Goal: Task Accomplishment & Management: Manage account settings

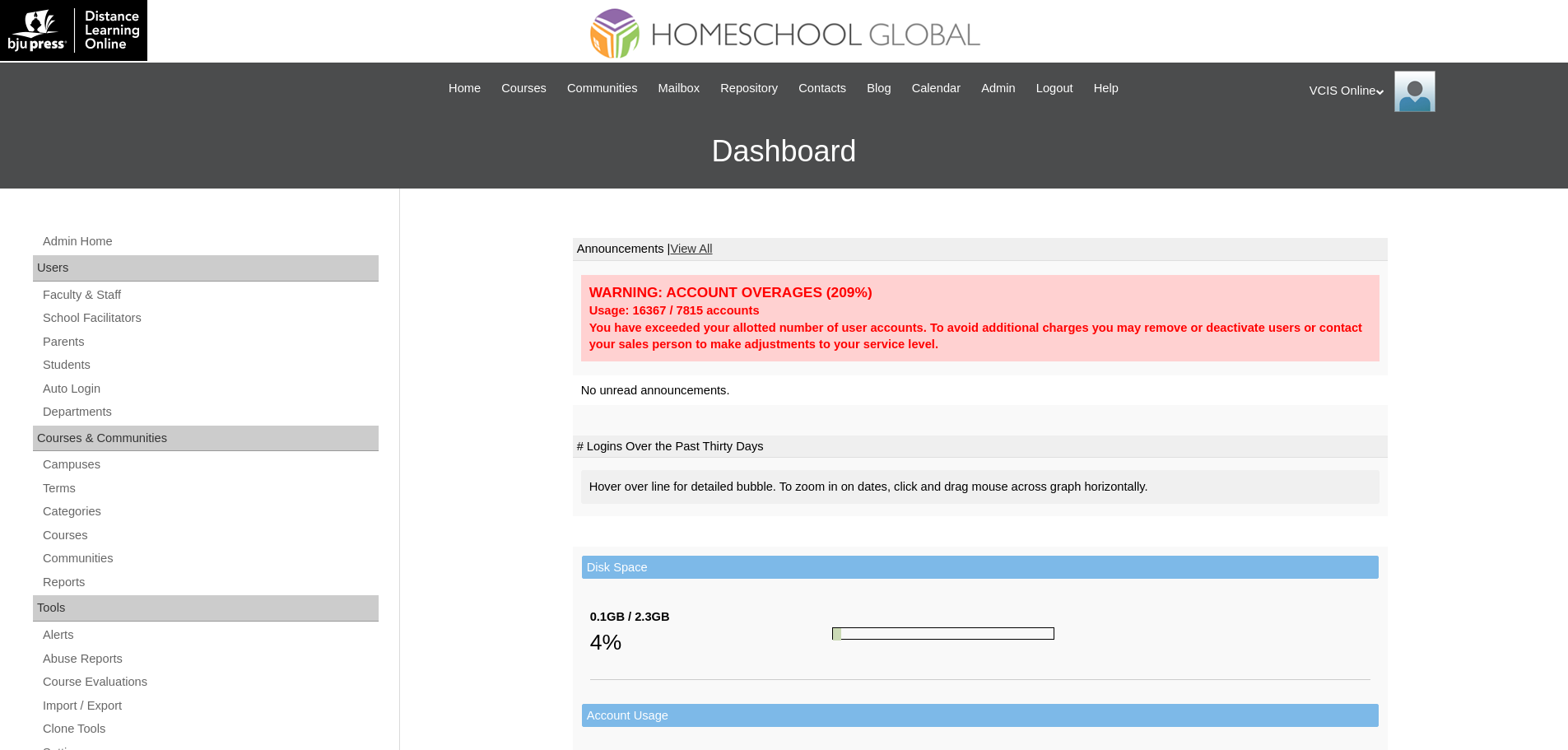
click at [37, 350] on div "Admin Home Users Faculty & Staff School Facilitators Parents Students Auto Logi…" at bounding box center [207, 763] width 366 height 1064
click at [55, 343] on link "Parents" at bounding box center [209, 342] width 337 height 20
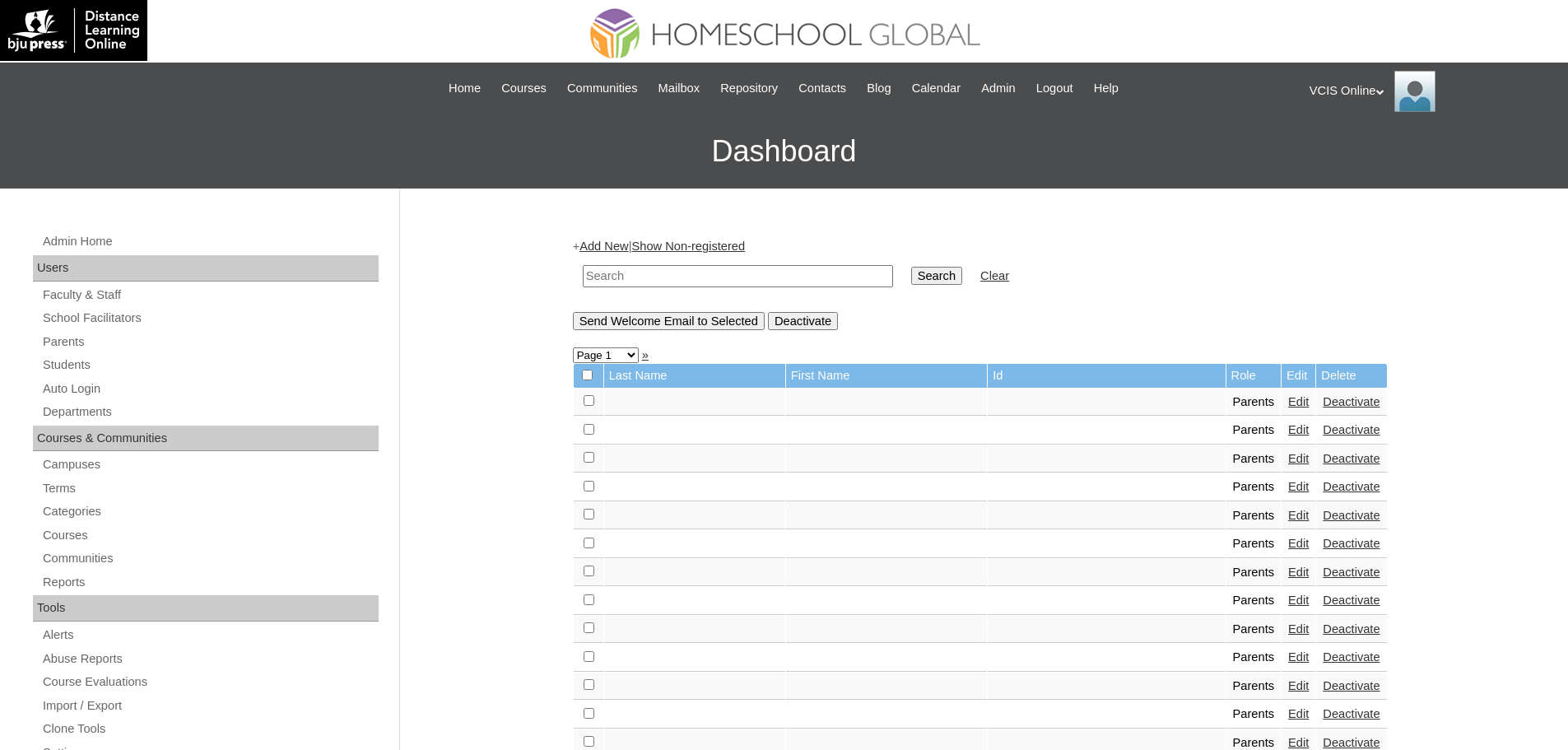
click at [735, 297] on table "Search Clear" at bounding box center [795, 276] width 446 height 42
click at [732, 285] on input "text" at bounding box center [737, 276] width 310 height 22
paste input "VCIS-013-G6C-PA2025"
type input "VCIS-013-G6C-PA2025"
click at [911, 280] on input "Search" at bounding box center [936, 276] width 51 height 18
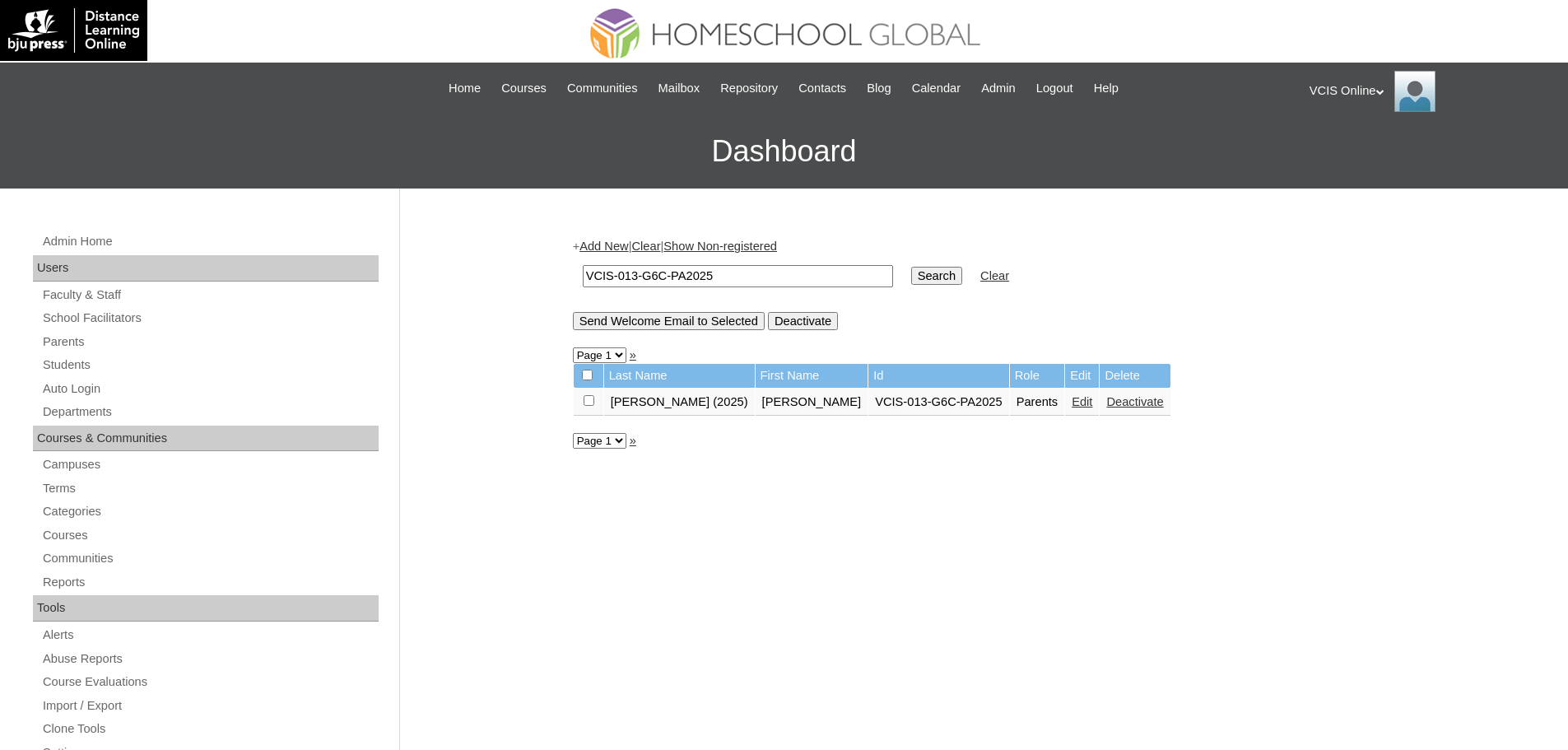
click at [1072, 402] on link "Edit" at bounding box center [1082, 402] width 20 height 13
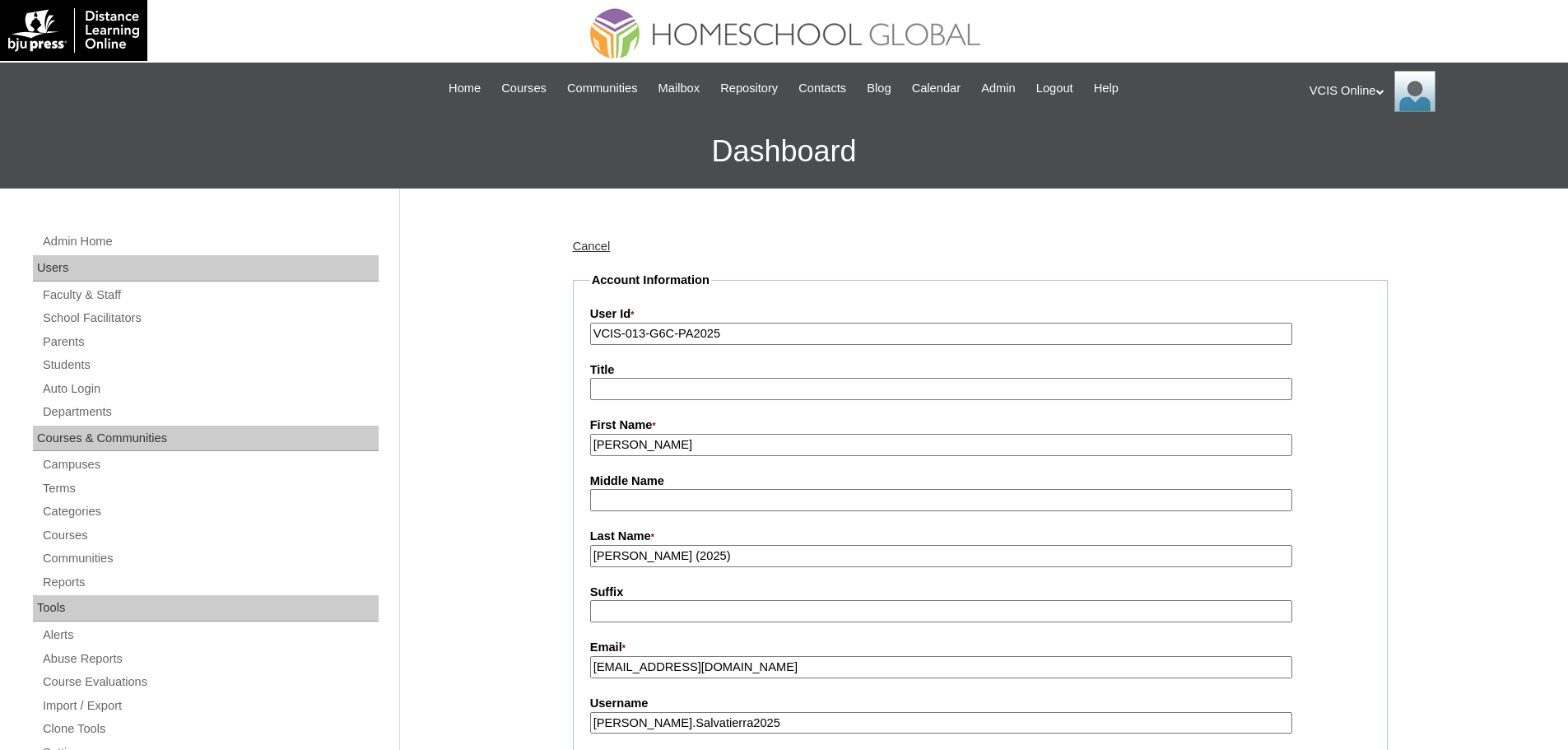
scroll to position [165, 0]
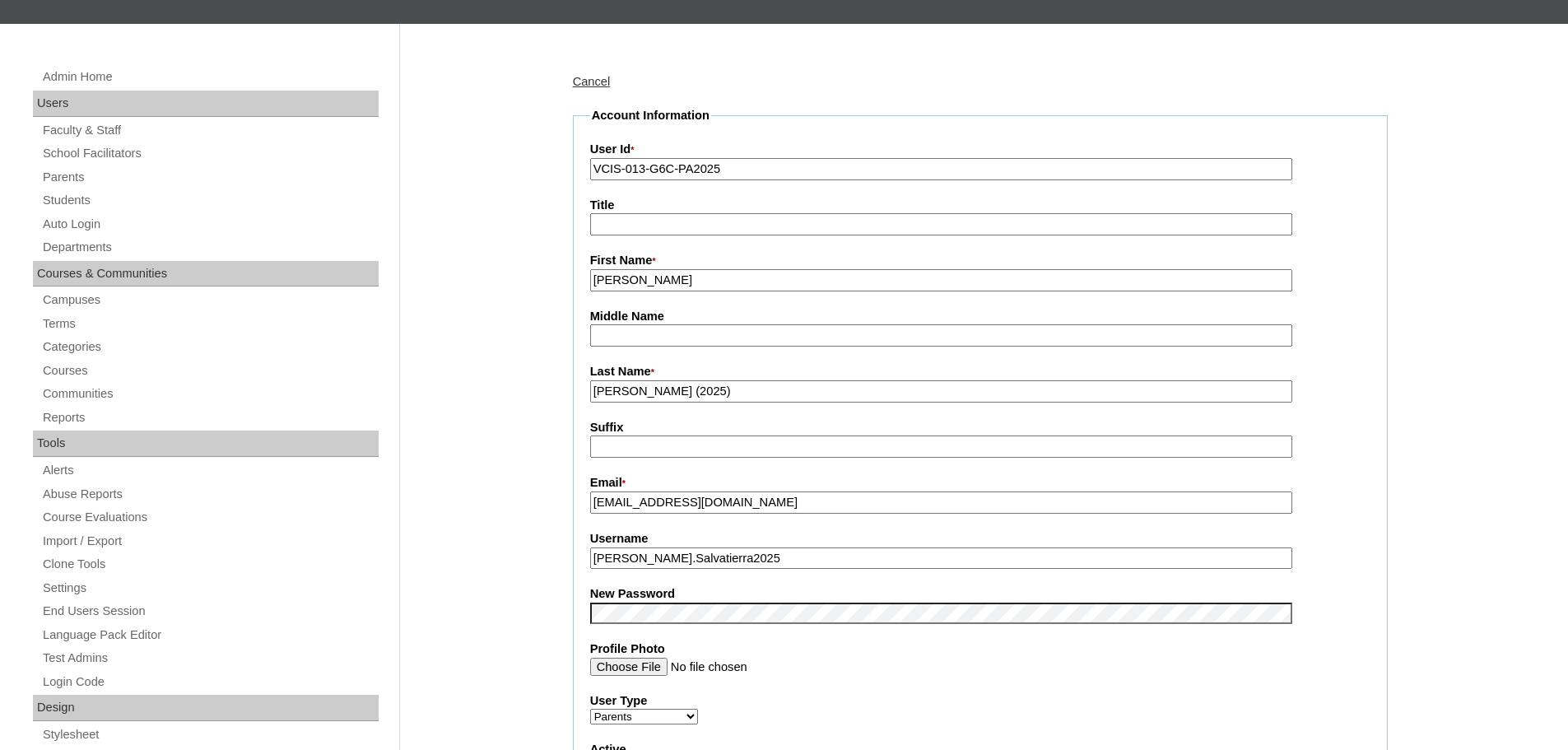
click at [678, 567] on input "Sarah.Salvatierra2025" at bounding box center [941, 558] width 702 height 22
click at [713, 603] on label "New Password" at bounding box center [980, 593] width 780 height 17
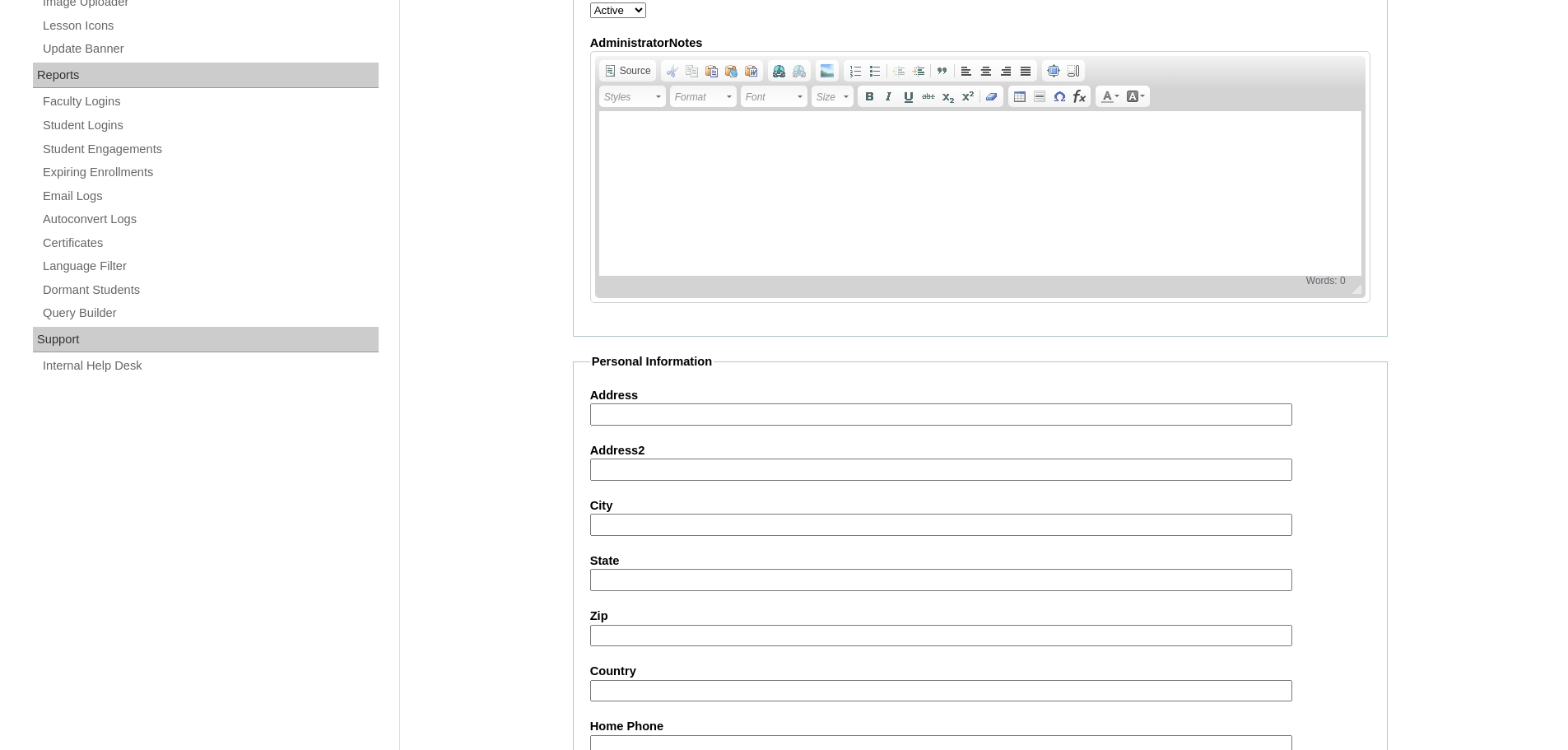
scroll to position [1413, 0]
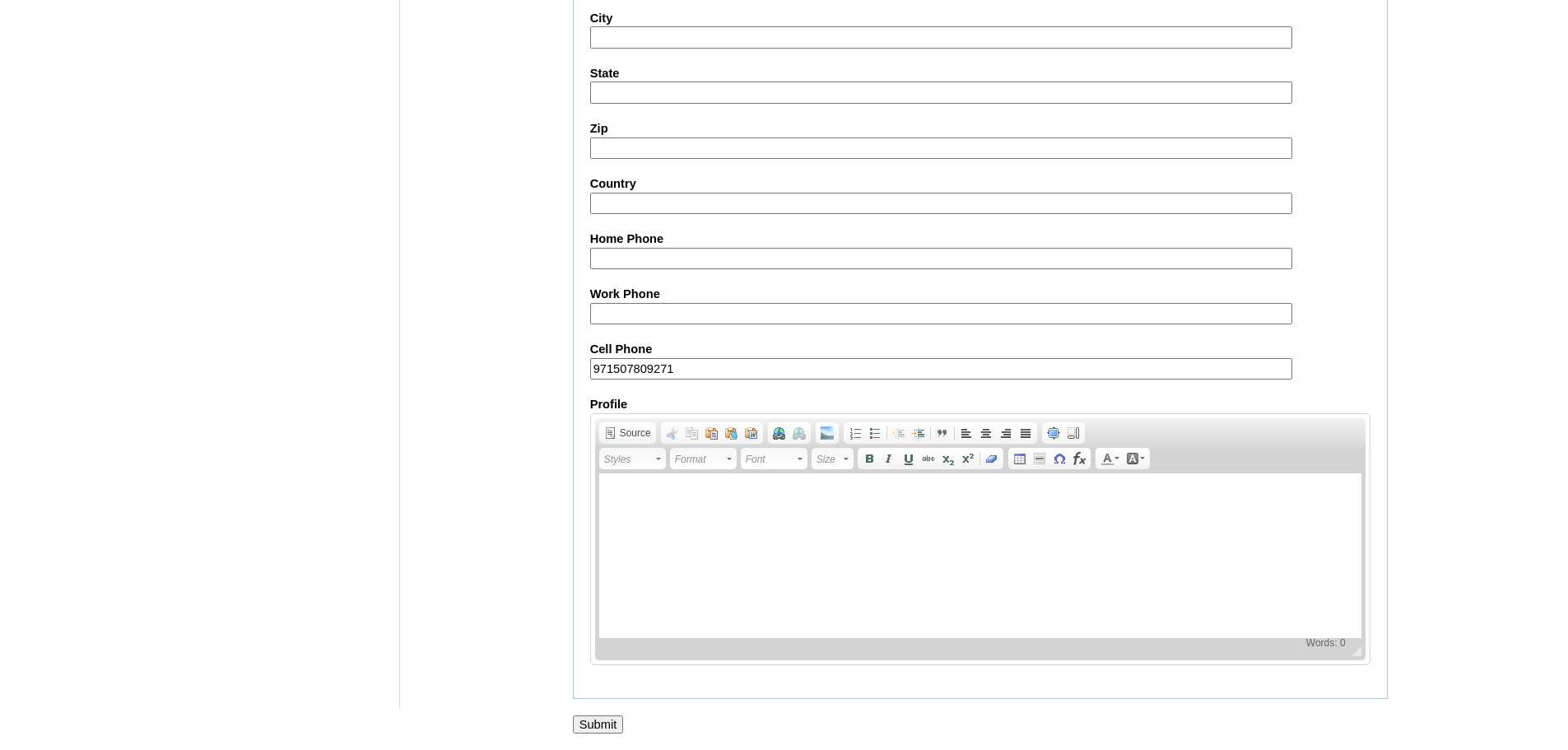
click at [582, 718] on input "Submit" at bounding box center [597, 724] width 51 height 18
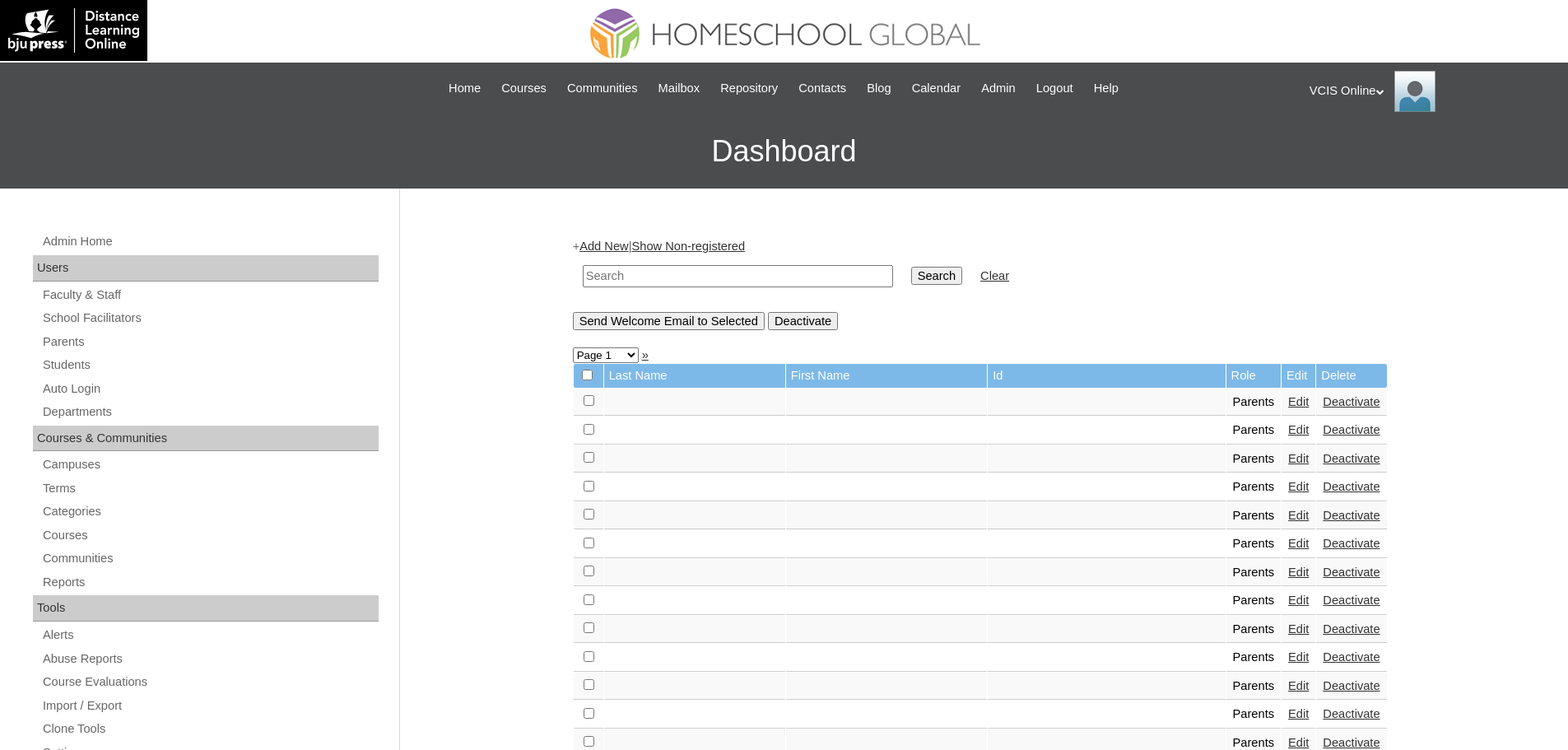
click at [1382, 94] on icon at bounding box center [1380, 92] width 8 height 5
click at [1340, 153] on span "Logout" at bounding box center [1338, 154] width 33 height 12
